Goal: Information Seeking & Learning: Learn about a topic

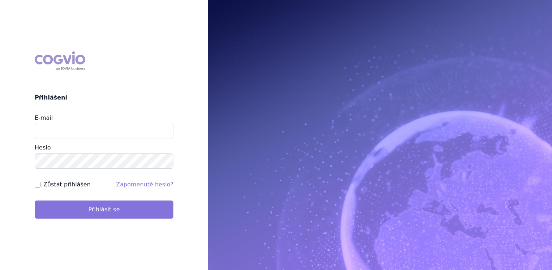
type input "jana_oberreiterova@accord-healthcare.com"
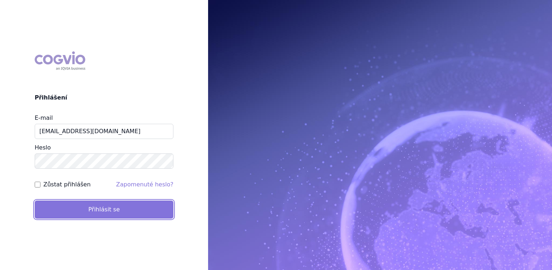
click at [110, 210] on button "Přihlásit se" at bounding box center [104, 209] width 139 height 18
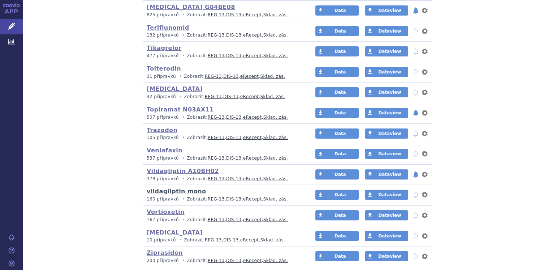
scroll to position [1482, 0]
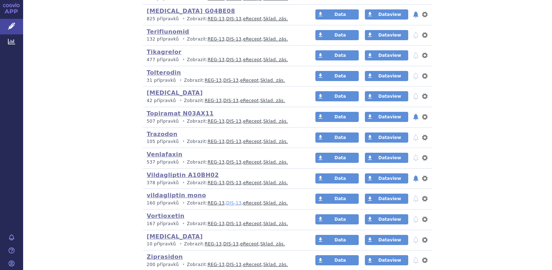
click at [226, 200] on link "DIS-13" at bounding box center [233, 202] width 15 height 5
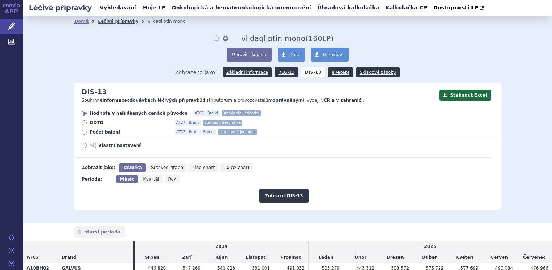
click at [115, 22] on link "Léčivé přípravky" at bounding box center [118, 21] width 40 height 5
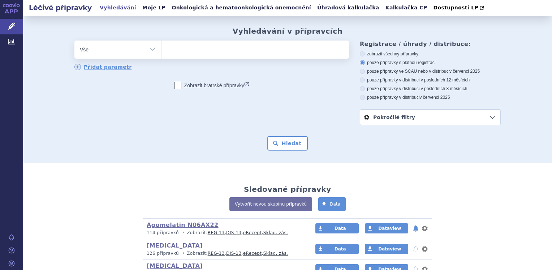
click at [172, 49] on ul at bounding box center [256, 47] width 188 height 15
click at [162, 49] on select at bounding box center [161, 49] width 0 height 18
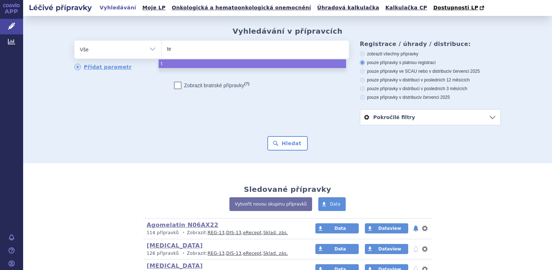
type input "ten"
type input "teno"
type input "tenofo"
type input "tenofov"
type input "tenofovir"
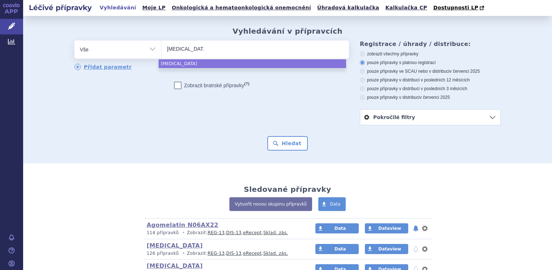
select select "tenofovir"
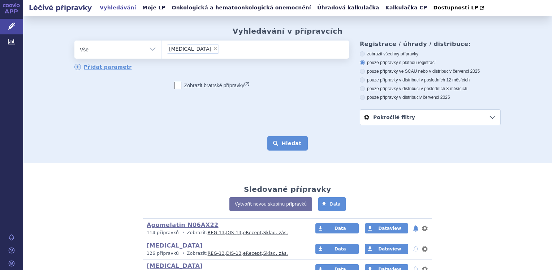
click at [285, 146] on button "Hledat" at bounding box center [287, 143] width 41 height 14
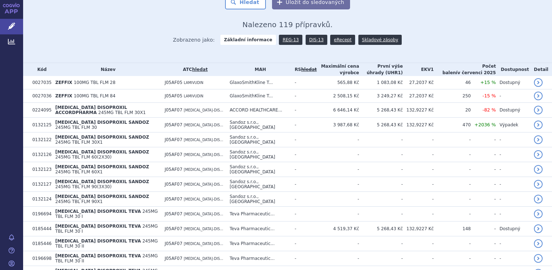
scroll to position [149, 0]
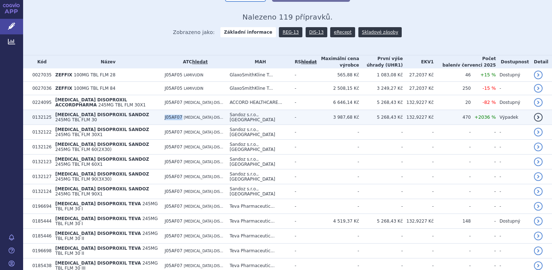
drag, startPoint x: 198, startPoint y: 114, endPoint x: 217, endPoint y: 115, distance: 18.9
click at [217, 115] on td "J05AF07 TENOFOVIR-DIS..." at bounding box center [193, 117] width 65 height 15
copy span "J05AF07"
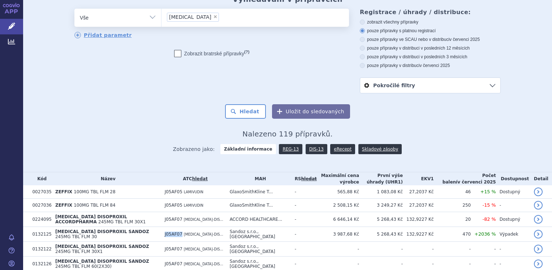
scroll to position [0, 0]
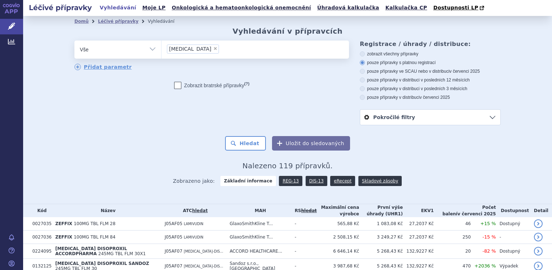
click at [213, 49] on span "×" at bounding box center [215, 48] width 4 height 4
click at [162, 49] on select "tenofovir" at bounding box center [161, 49] width 0 height 18
select select
type input "J05AF07"
select select "J05AF07"
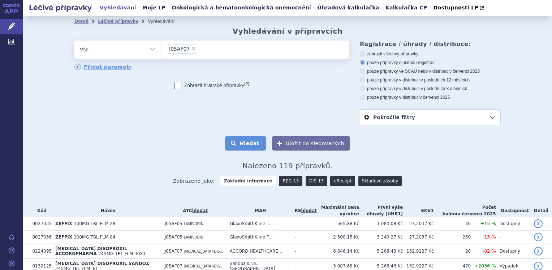
click at [249, 145] on button "Hledat" at bounding box center [245, 143] width 41 height 14
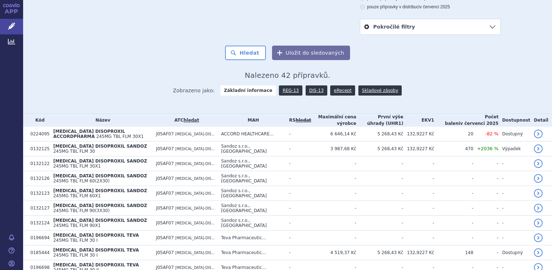
scroll to position [80, 0]
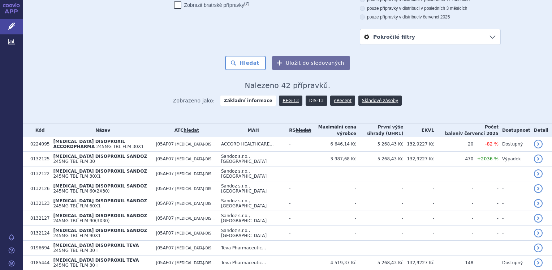
click at [306, 99] on link "DIS-13" at bounding box center [317, 100] width 22 height 10
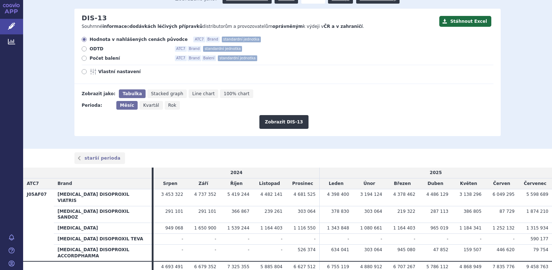
scroll to position [68, 0]
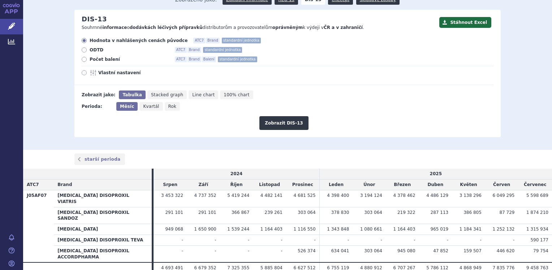
click at [83, 59] on icon at bounding box center [84, 59] width 5 height 5
click at [83, 59] on input "Počet balení ATC7 Brand Balení standardní jednotka" at bounding box center [84, 60] width 5 height 5
radio input "true"
click at [113, 76] on span "Vlastní nastavení" at bounding box center [138, 73] width 80 height 6
click at [87, 76] on input "Vlastní nastavení" at bounding box center [84, 73] width 5 height 5
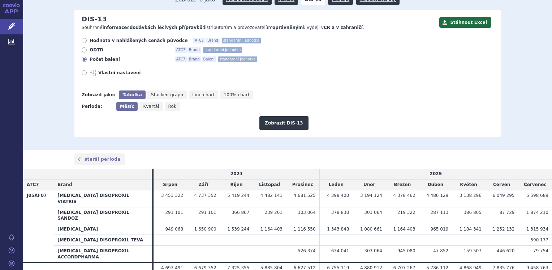
radio input "true"
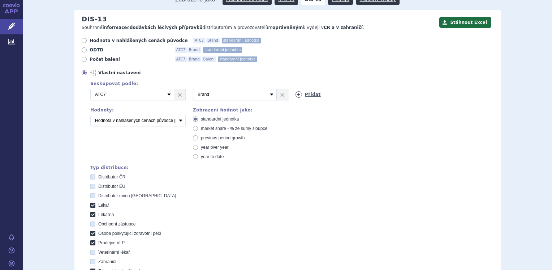
click at [308, 95] on link "Přidat" at bounding box center [308, 94] width 25 height 7
click at [370, 92] on select "Vyberte groupování ATC3 ATC5 ATC7 Brand Balení SÚKL kód MAH VPOIS Referenční sk…" at bounding box center [338, 95] width 84 height 12
select select "mah"
click at [296, 89] on select "Vyberte groupování ATC3 ATC5 ATC7 Brand Balení SÚKL kód MAH VPOIS Referenční sk…" at bounding box center [338, 95] width 84 height 12
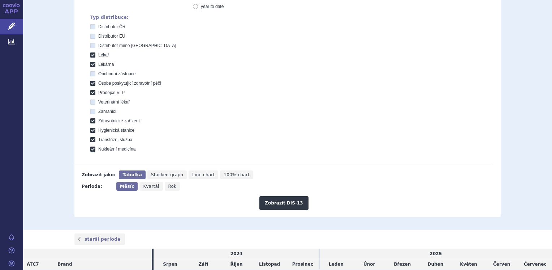
scroll to position [218, 0]
click at [292, 200] on button "Zobrazit DIS-13" at bounding box center [284, 203] width 49 height 14
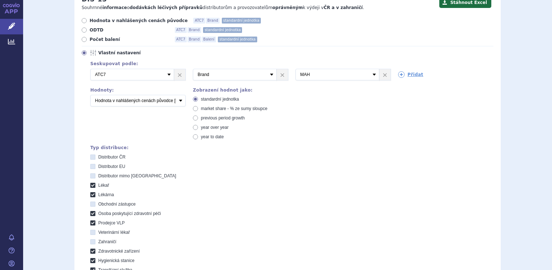
scroll to position [79, 0]
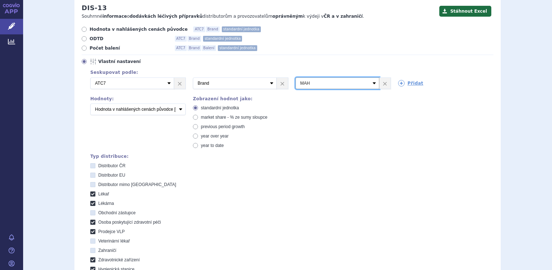
click at [373, 84] on select "Vyberte groupování ATC3 ATC5 ATC7 Brand Balení SÚKL kód MAH VPOIS Referenční sk…" at bounding box center [338, 83] width 84 height 12
click at [454, 121] on div "Seskupovat podle: 3 Vyberte groupování ATC3 ATC5 ATC7 Brand Balení SÚKL kód MAH…" at bounding box center [288, 179] width 412 height 222
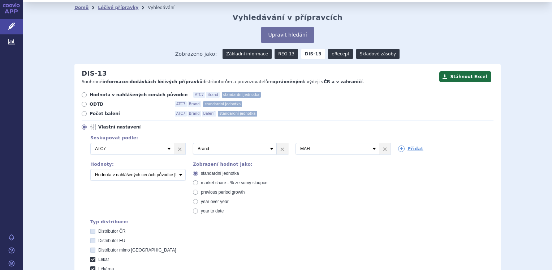
scroll to position [12, 0]
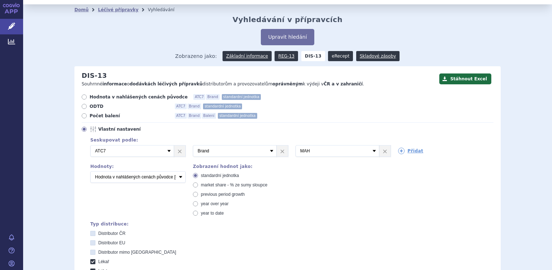
click at [329, 54] on link "eRecept" at bounding box center [340, 56] width 25 height 10
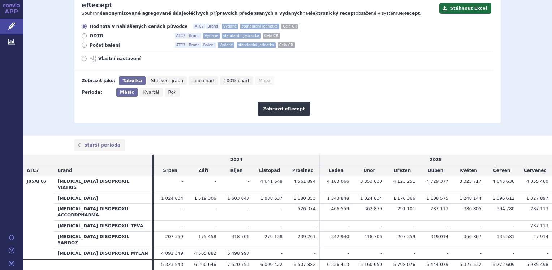
scroll to position [93, 0]
